Goal: Information Seeking & Learning: Learn about a topic

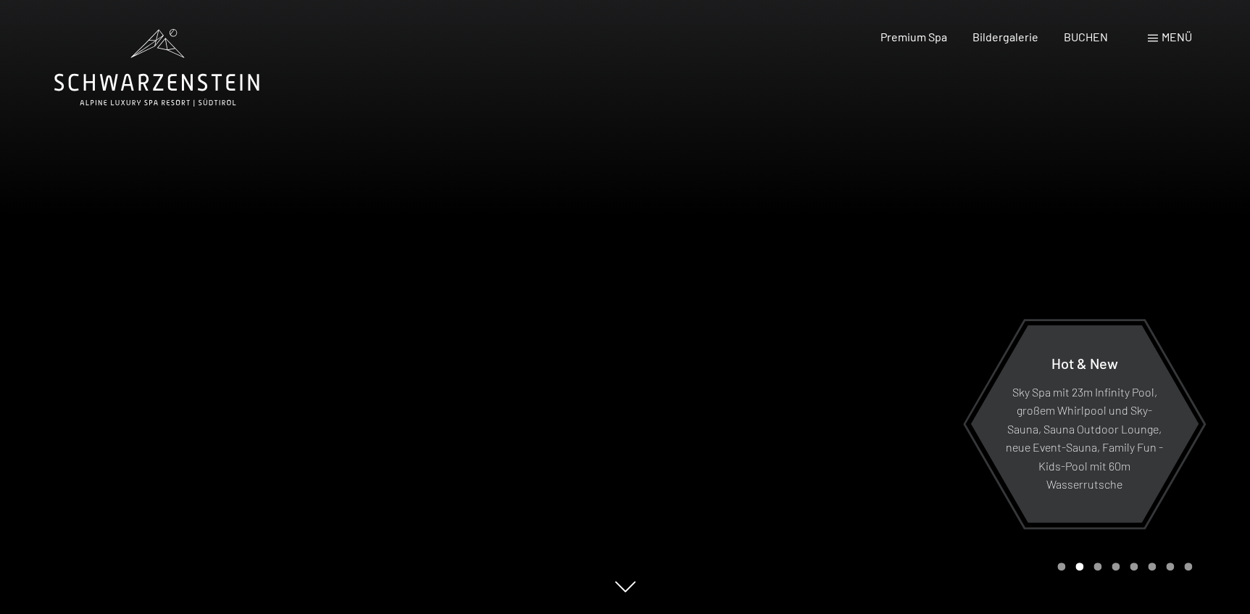
click at [1157, 38] on div "Menü" at bounding box center [1170, 37] width 44 height 16
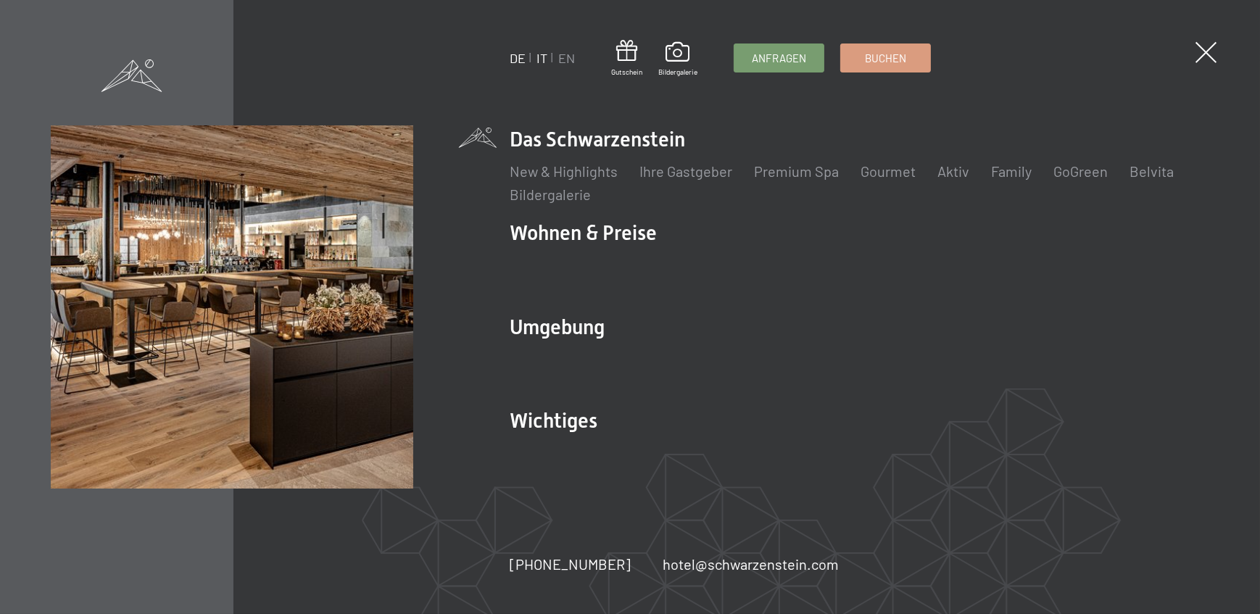
click at [544, 59] on link "IT" at bounding box center [541, 58] width 11 height 16
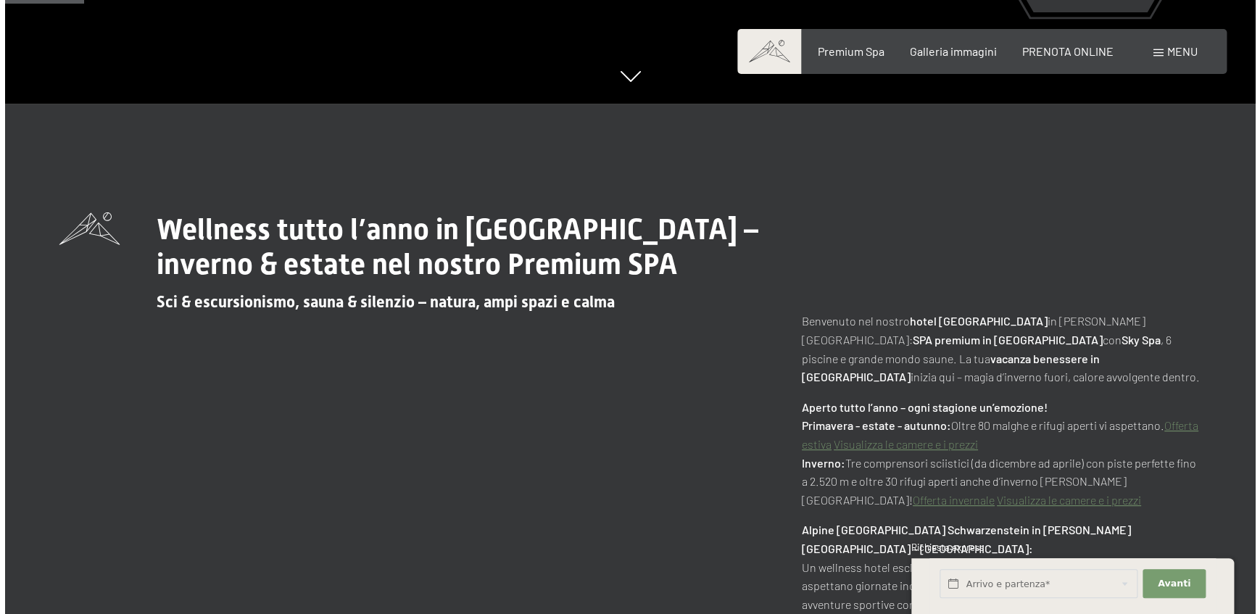
scroll to position [593, 0]
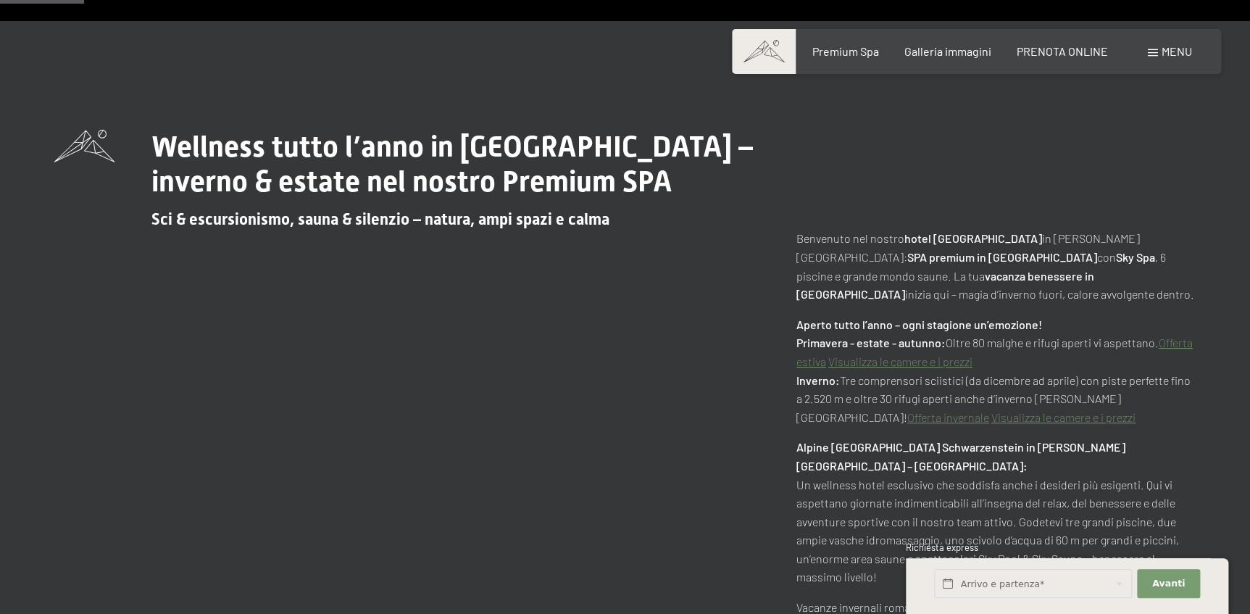
click at [1152, 49] on span at bounding box center [1153, 52] width 10 height 7
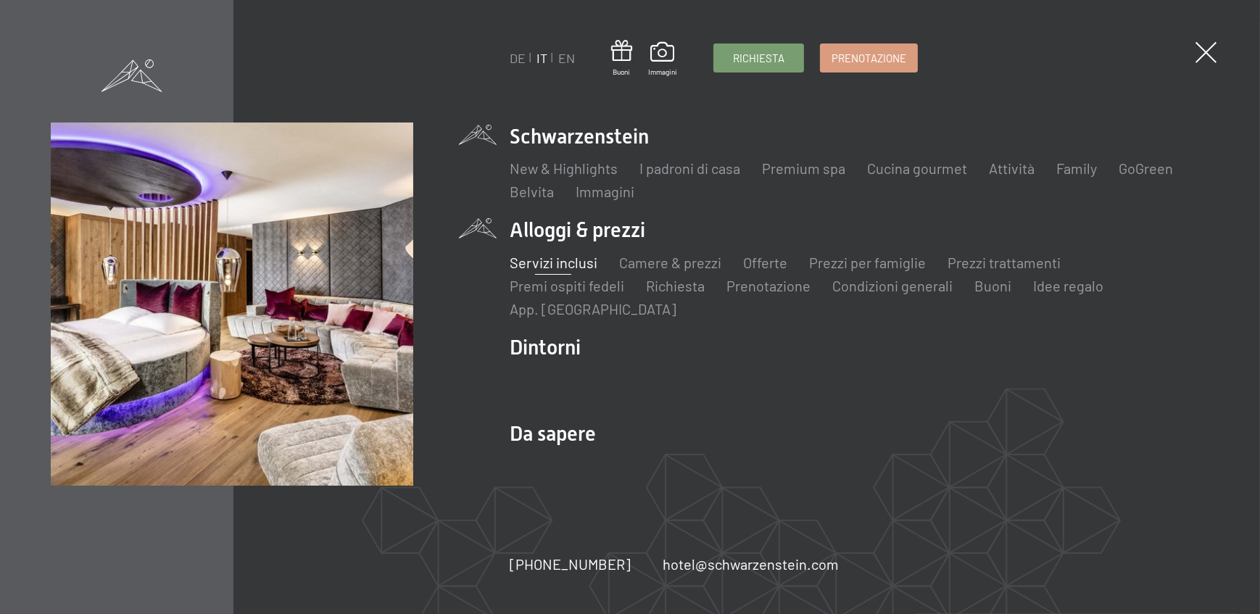
click at [554, 255] on link "Servizi inclusi" at bounding box center [553, 262] width 88 height 17
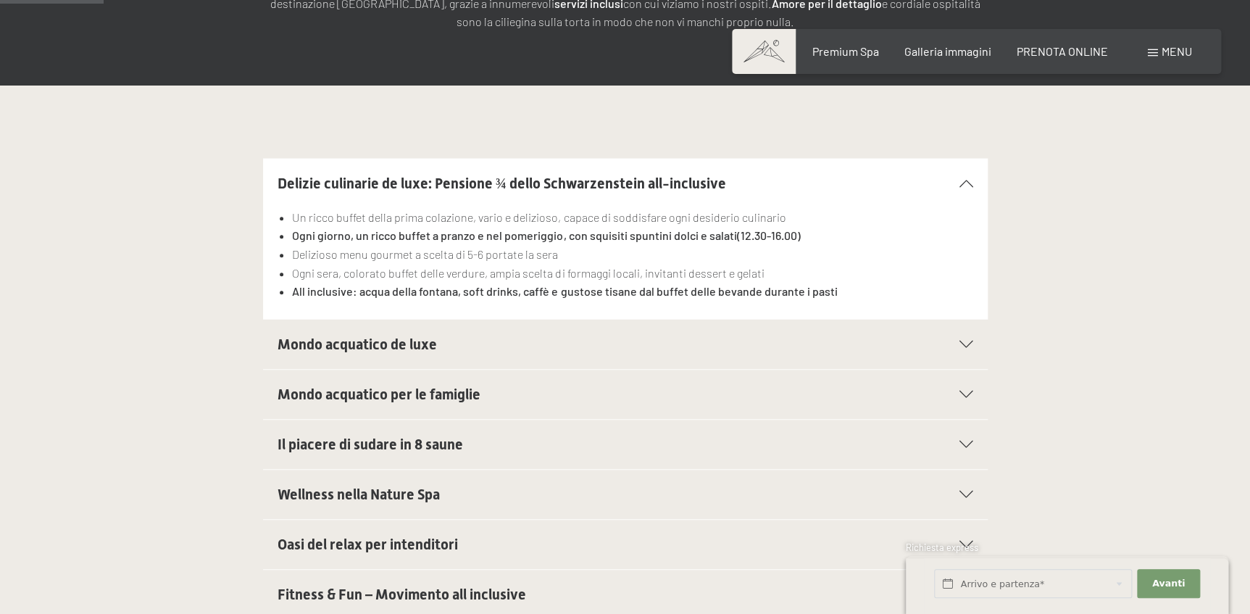
scroll to position [329, 0]
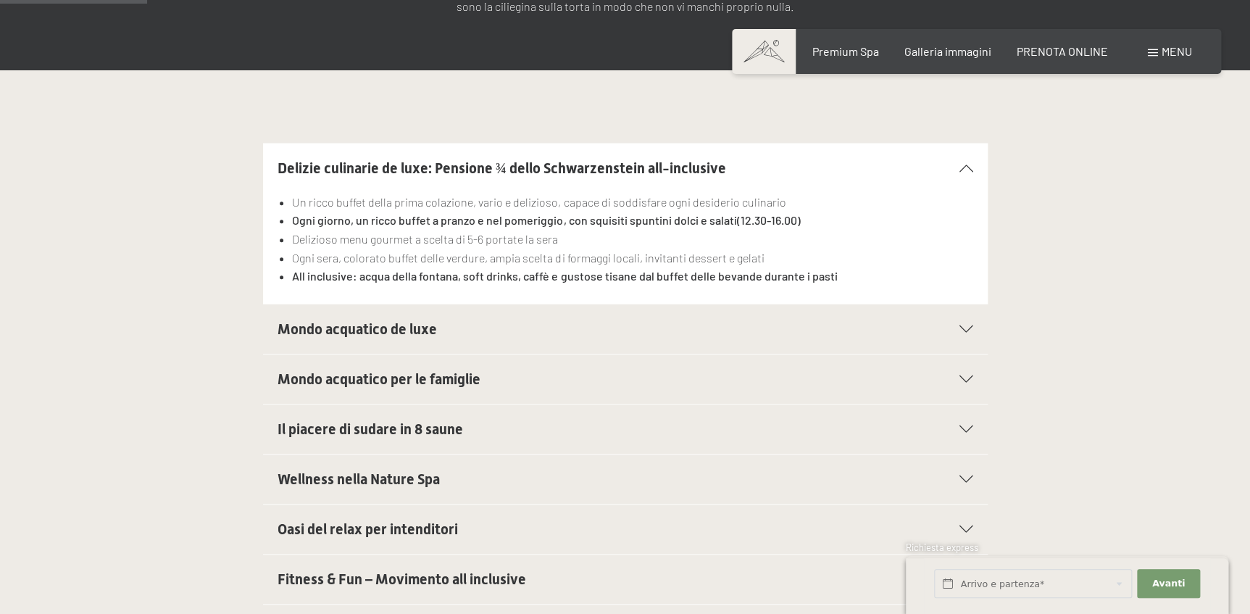
click at [496, 334] on h2 "Mondo acquatico de luxe" at bounding box center [591, 329] width 626 height 20
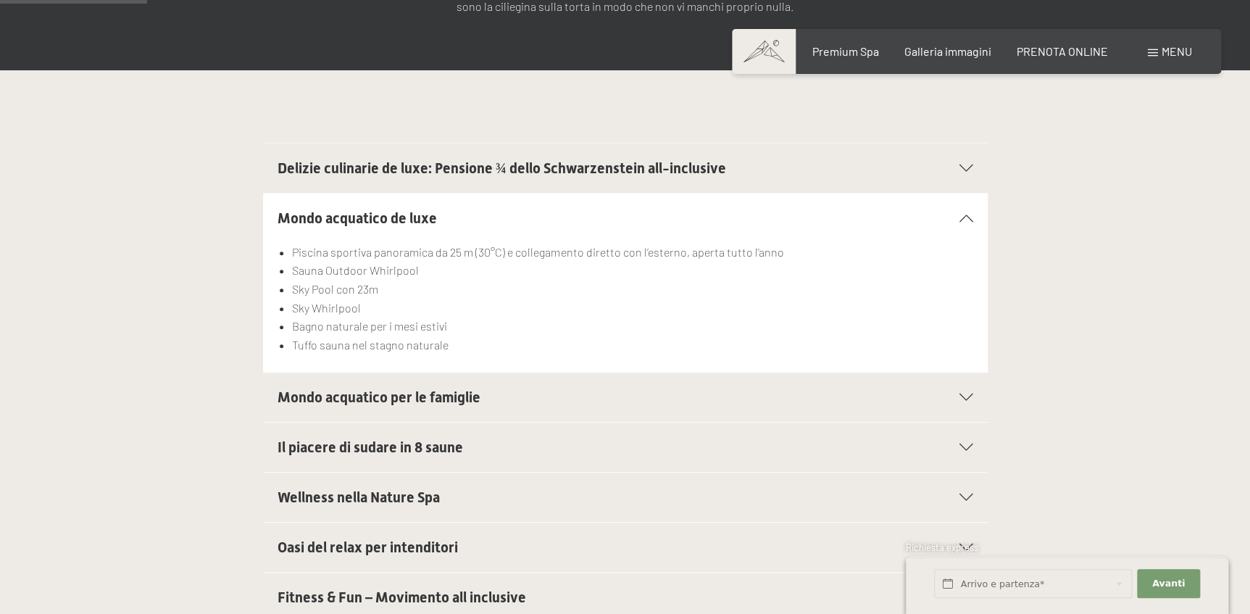
click at [412, 391] on span "Mondo acquatico per le famiglie" at bounding box center [379, 396] width 203 height 17
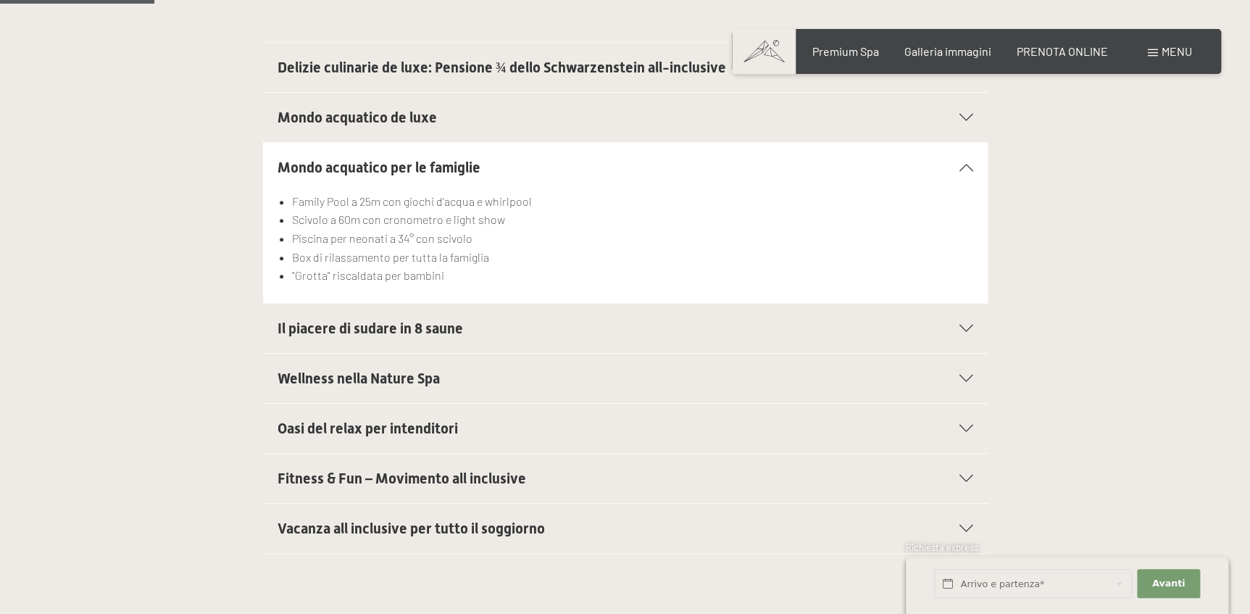
scroll to position [461, 0]
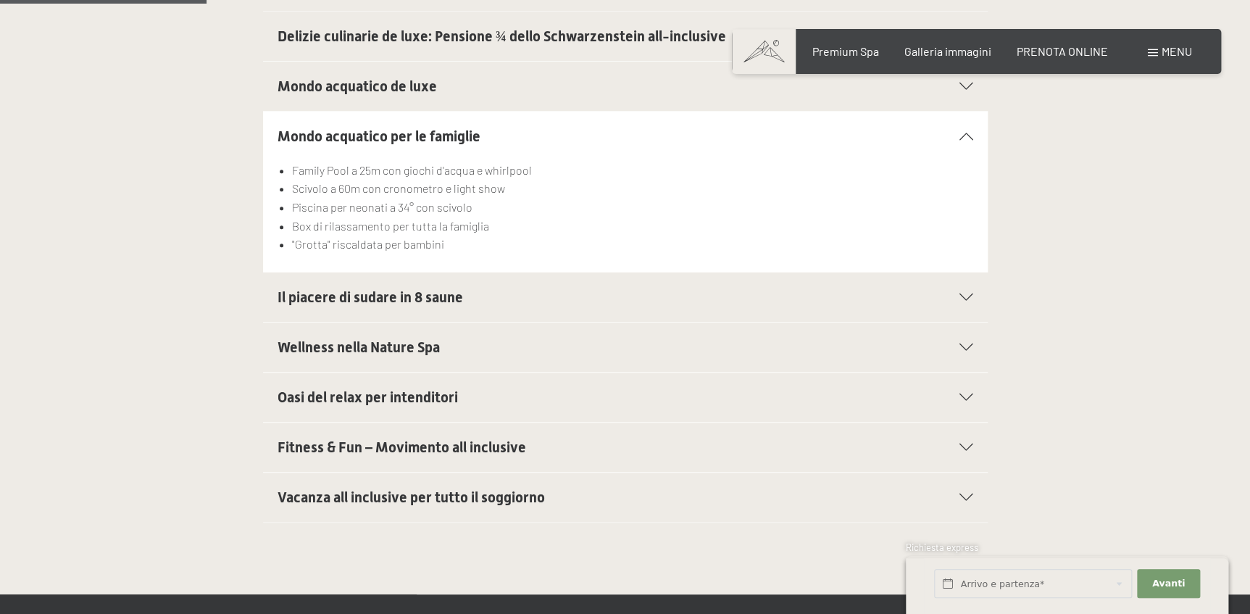
click at [439, 296] on span "Il piacere di sudare in 8 saune" at bounding box center [371, 296] width 186 height 17
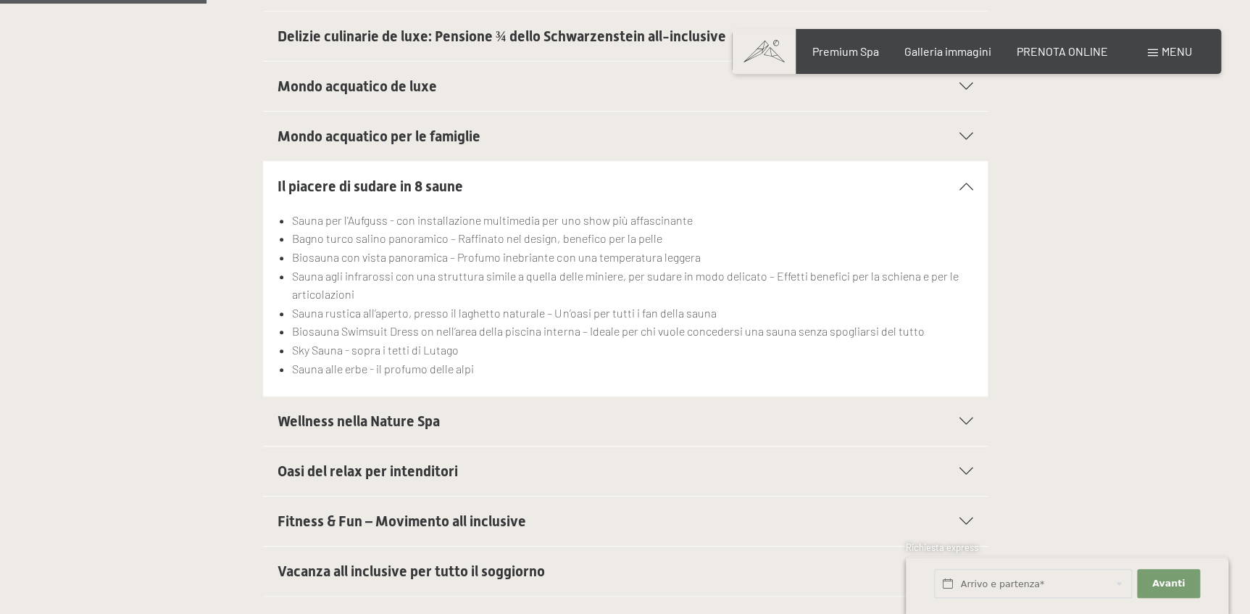
click at [417, 430] on div "Wellness nella Nature Spa" at bounding box center [626, 420] width 696 height 49
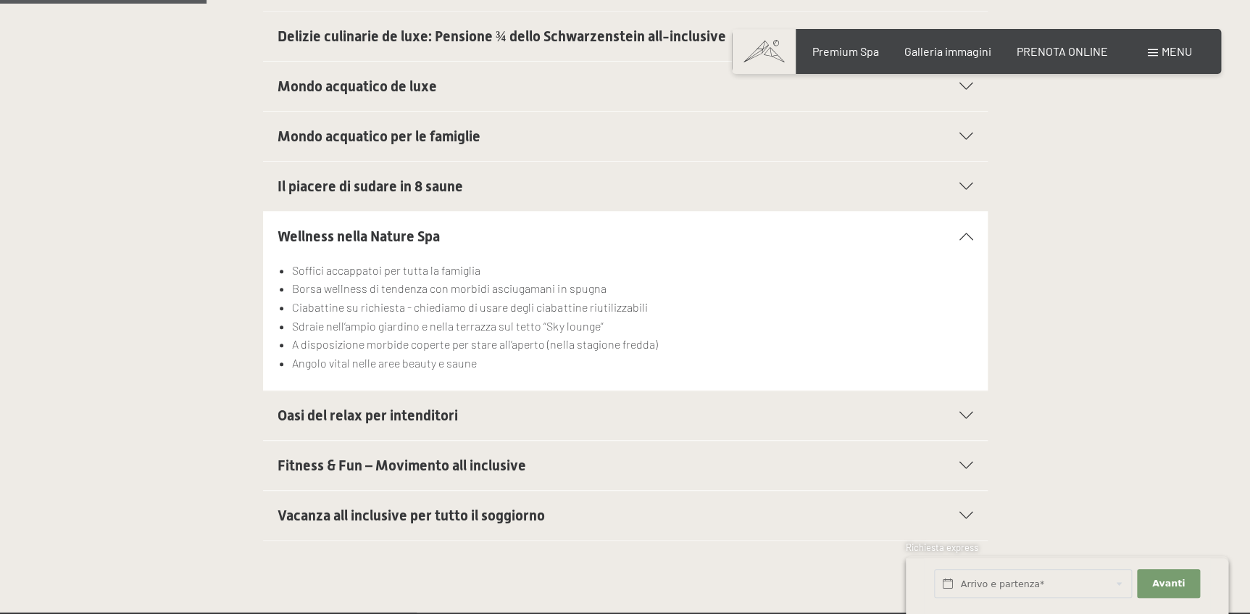
click at [419, 414] on span "Oasi del relax per intenditori" at bounding box center [368, 415] width 180 height 17
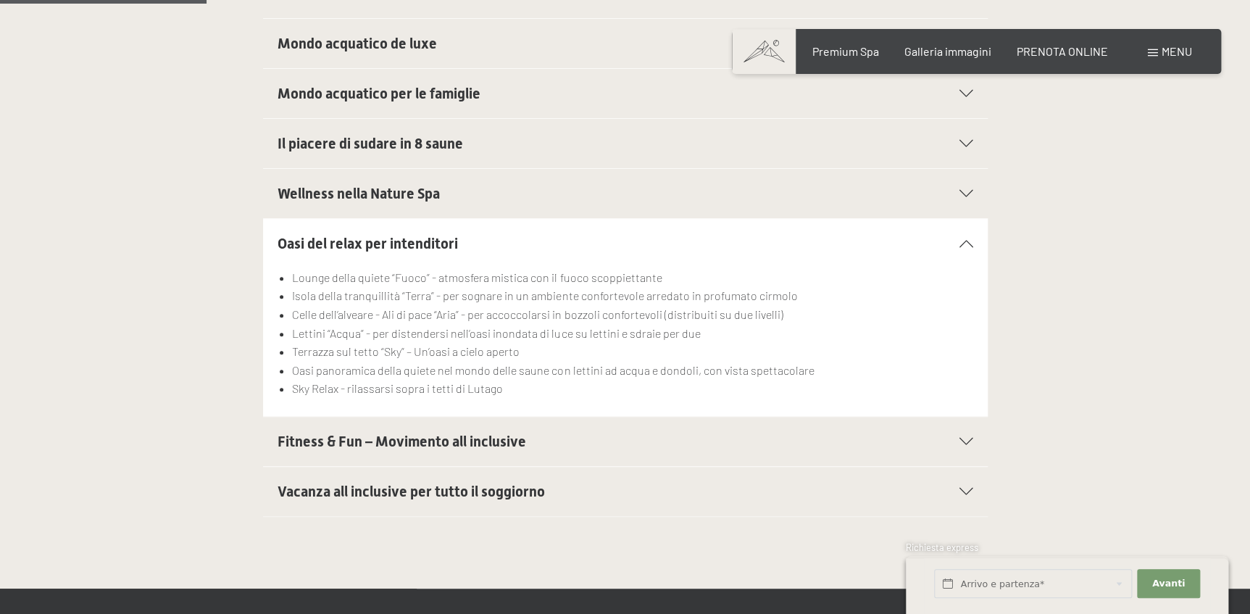
scroll to position [527, 0]
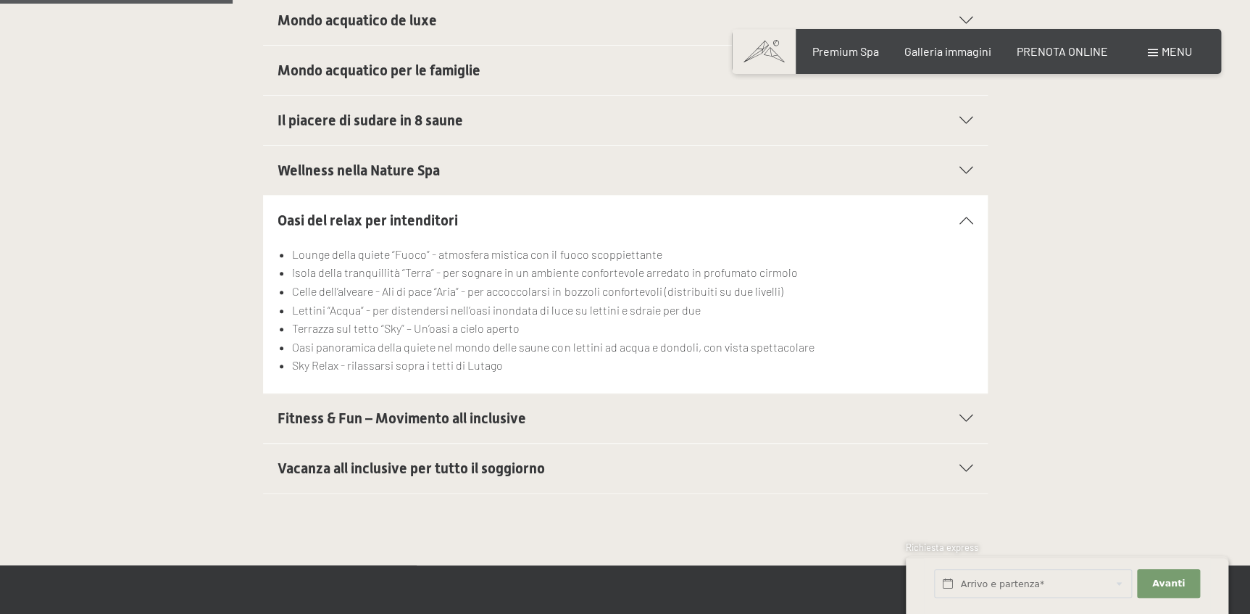
click at [396, 412] on span "Fitness & Fun – Movimento all inclusive" at bounding box center [402, 417] width 249 height 17
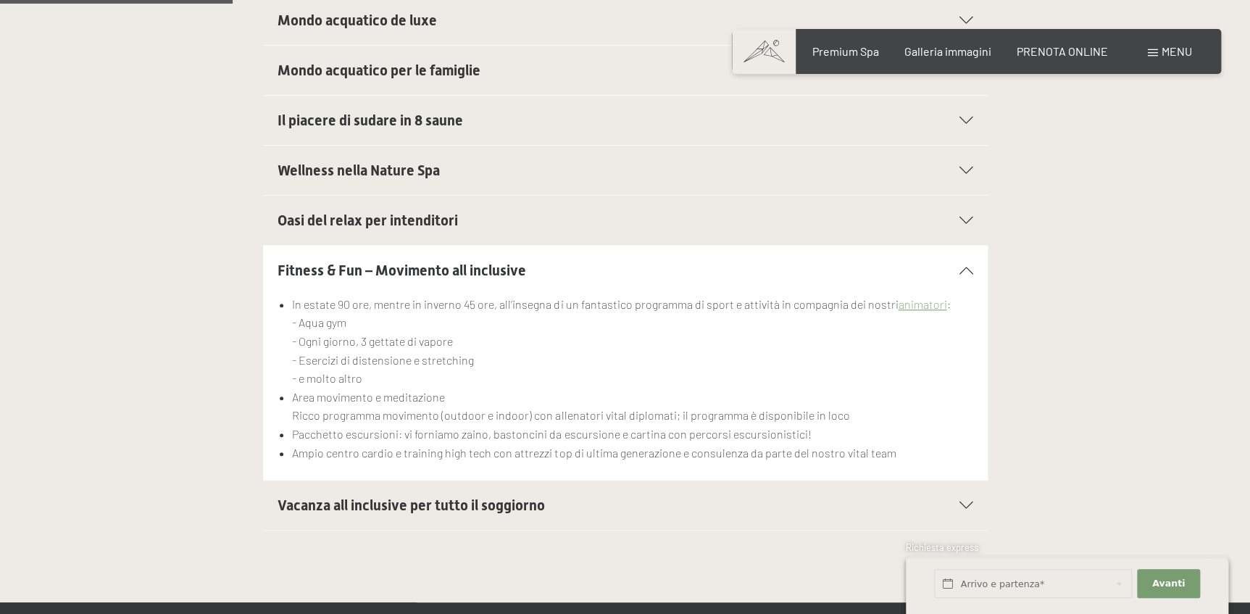
click at [419, 501] on span "Vacanza all inclusive per tutto il soggiorno" at bounding box center [411, 504] width 267 height 17
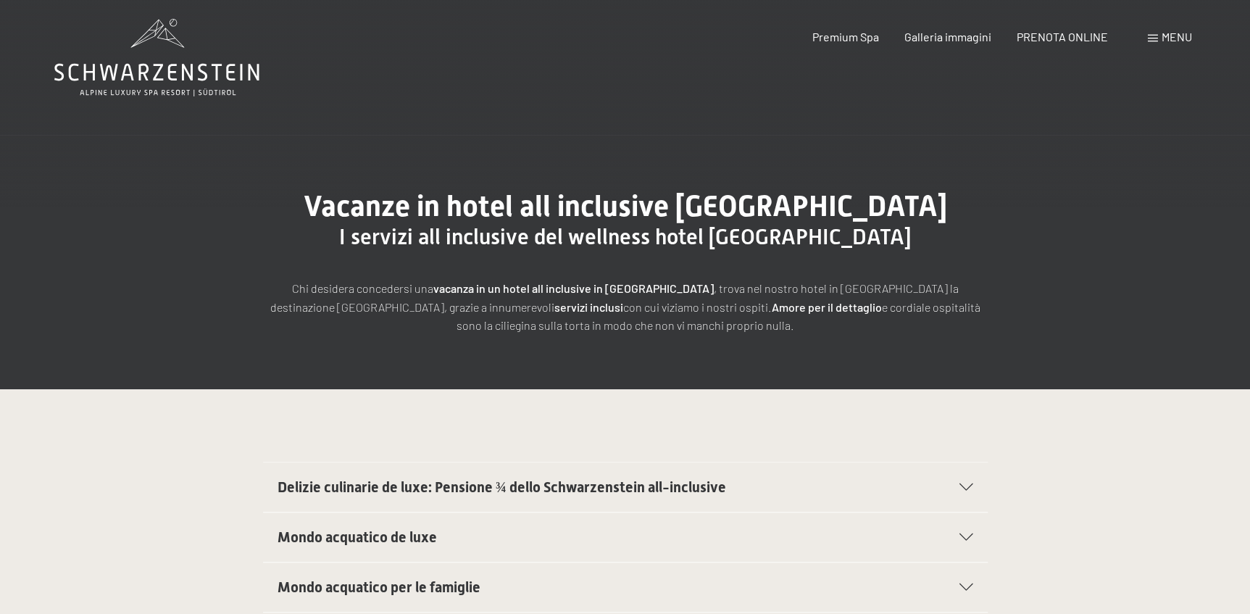
scroll to position [0, 0]
